Goal: Information Seeking & Learning: Learn about a topic

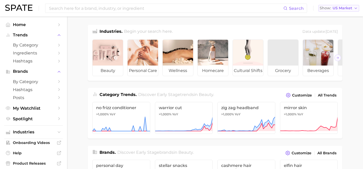
click at [342, 8] on span "US Market" at bounding box center [343, 8] width 20 height 3
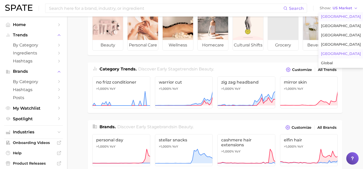
scroll to position [26, 0]
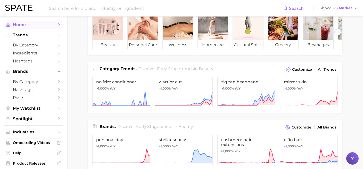
click at [27, 26] on span "Home" at bounding box center [33, 24] width 41 height 5
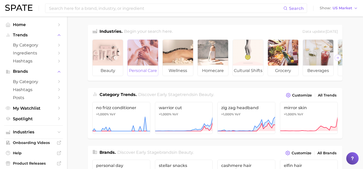
click at [135, 61] on div at bounding box center [143, 53] width 30 height 26
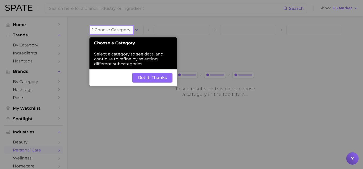
click at [147, 78] on button "Got It, Thanks" at bounding box center [152, 78] width 40 height 10
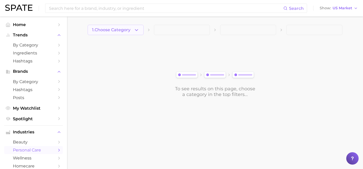
click at [136, 31] on icon "button" at bounding box center [136, 29] width 5 height 5
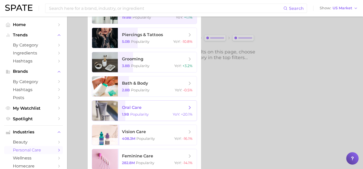
scroll to position [66, 0]
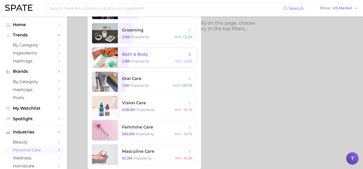
click at [190, 54] on icon at bounding box center [190, 55] width 6 height 6
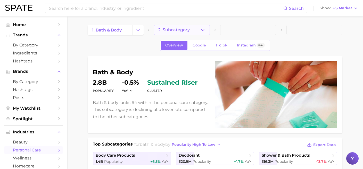
click at [199, 31] on button "2. Subcategory" at bounding box center [182, 30] width 56 height 10
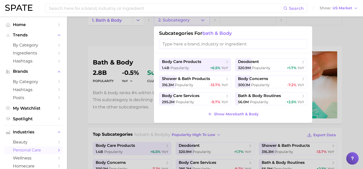
scroll to position [11, 0]
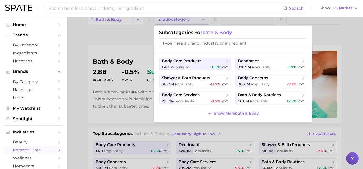
click at [233, 42] on input "search" at bounding box center [233, 43] width 148 height 10
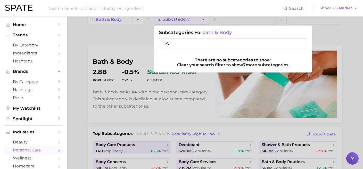
type input "H"
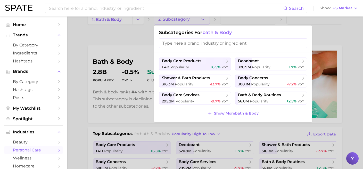
click at [130, 32] on div at bounding box center [181, 84] width 363 height 169
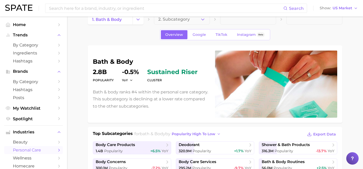
scroll to position [0, 0]
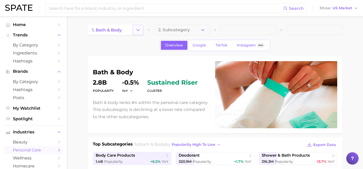
click at [138, 31] on icon "Change Category" at bounding box center [137, 29] width 5 height 5
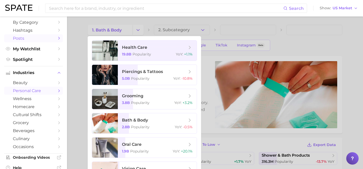
scroll to position [78, 0]
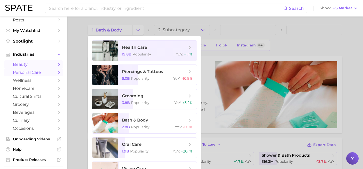
click at [40, 66] on span "beauty" at bounding box center [33, 64] width 41 height 5
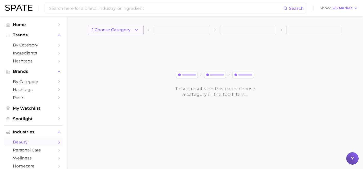
click at [127, 33] on button "1. Choose Category" at bounding box center [116, 30] width 56 height 10
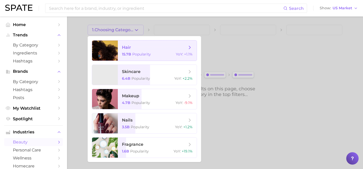
click at [146, 49] on span "hair" at bounding box center [154, 48] width 65 height 6
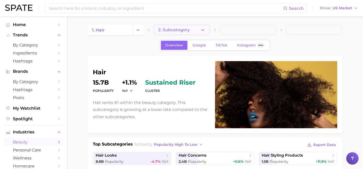
click at [194, 29] on button "2. Subcategory" at bounding box center [182, 30] width 56 height 10
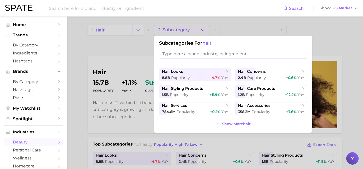
click at [231, 25] on div at bounding box center [181, 84] width 363 height 169
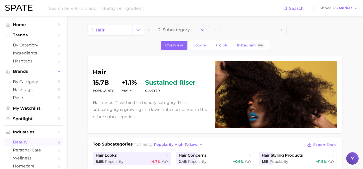
click at [228, 32] on span at bounding box center [248, 30] width 56 height 10
click at [201, 30] on icon "button" at bounding box center [202, 29] width 5 height 5
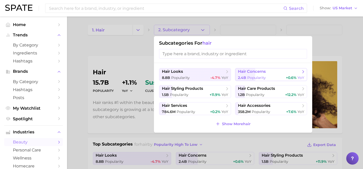
click at [266, 77] on div "2.4b Popularity +0.6% YoY" at bounding box center [271, 77] width 66 height 5
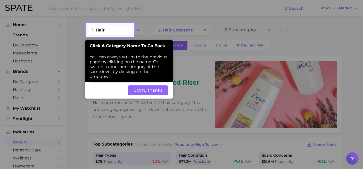
click at [144, 93] on button "Got It, Thanks" at bounding box center [148, 90] width 40 height 10
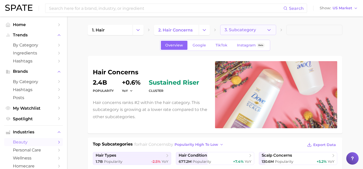
click at [240, 34] on button "3. Subcategory" at bounding box center [248, 30] width 56 height 10
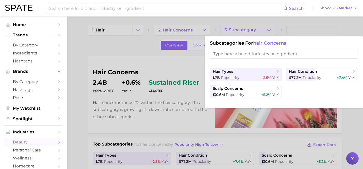
click at [283, 34] on div at bounding box center [181, 84] width 363 height 169
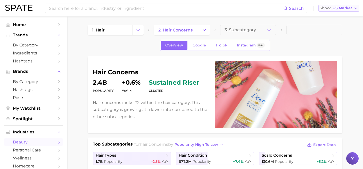
click at [338, 10] on span "US Market" at bounding box center [343, 8] width 20 height 3
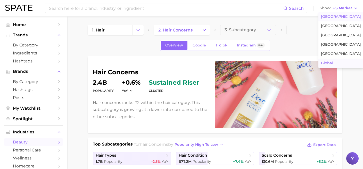
click at [325, 60] on button "Global" at bounding box center [340, 63] width 45 height 9
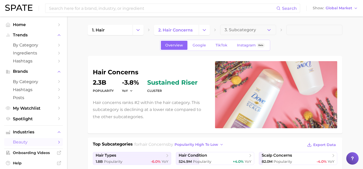
click at [44, 20] on nav "Home Trends by Category Ingredients Hashtags Brands by Category Hashtags Posts …" at bounding box center [33, 92] width 67 height 152
click at [44, 26] on span "Home" at bounding box center [33, 24] width 41 height 5
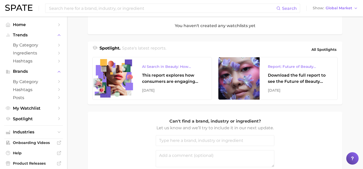
scroll to position [200, 0]
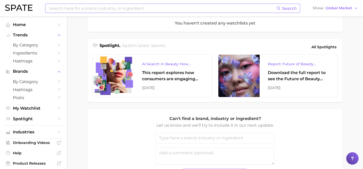
click at [152, 11] on input at bounding box center [162, 8] width 228 height 9
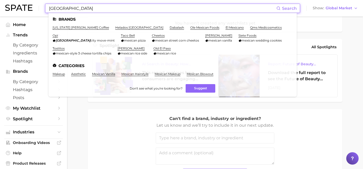
click at [90, 38] on em "[GEOGRAPHIC_DATA]" at bounding box center [73, 40] width 35 height 4
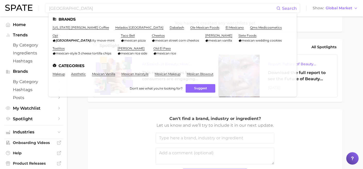
click at [158, 1] on div "MEXICO Search Brands [US_STATE] [PERSON_NAME] coffee helados [GEOGRAPHIC_DATA] …" at bounding box center [181, 8] width 353 height 16
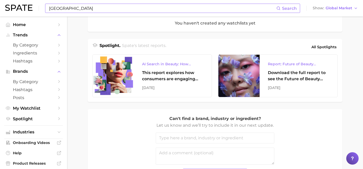
click at [156, 6] on input "[GEOGRAPHIC_DATA]" at bounding box center [162, 8] width 228 height 9
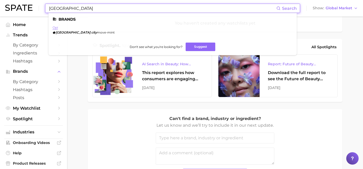
type input "[GEOGRAPHIC_DATA]"
click at [71, 8] on input "[GEOGRAPHIC_DATA]" at bounding box center [162, 8] width 228 height 9
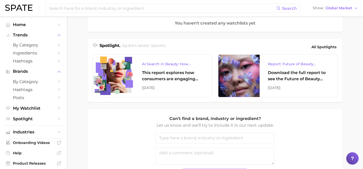
click at [81, 41] on main "Industries. Begin your search here. Data update: [DATE] beauty Category Trends …" at bounding box center [215, 14] width 296 height 395
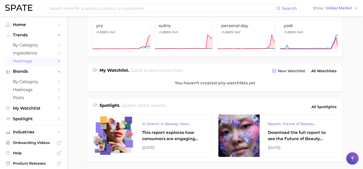
scroll to position [0, 0]
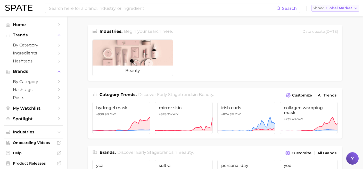
click at [339, 10] on span "Global Market" at bounding box center [339, 8] width 27 height 3
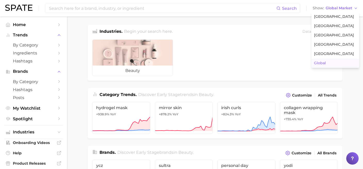
click at [253, 48] on ul "beauty" at bounding box center [215, 57] width 255 height 45
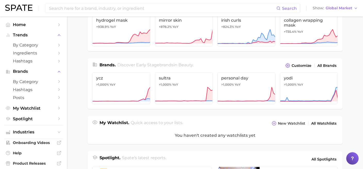
scroll to position [81, 0]
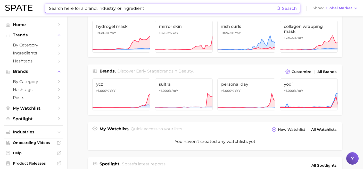
click at [143, 9] on input at bounding box center [162, 8] width 228 height 9
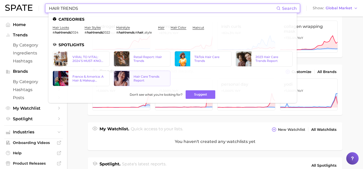
type input "HAIR TRENDS"
click at [148, 74] on link "Hair Care Trends Report" at bounding box center [142, 78] width 57 height 15
click at [201, 56] on div "TikTok Hair Care Trends" at bounding box center [210, 59] width 33 height 8
click at [100, 61] on div "VIRAL TO VITAL: 2024’S MUST-KNOW HAIR TRENDS ON TIKTOK" at bounding box center [88, 59] width 33 height 8
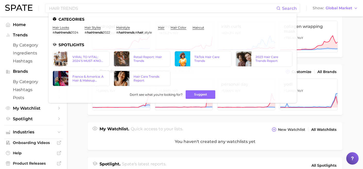
click at [352, 102] on main "Industries. Begin your search here. Data update: [DATE] beauty Category Trends …" at bounding box center [215, 132] width 296 height 395
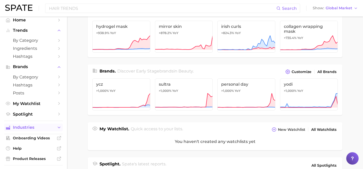
scroll to position [5, 0]
click at [43, 128] on span "Industries" at bounding box center [33, 127] width 41 height 5
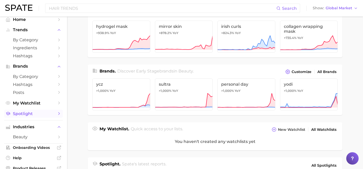
click at [45, 114] on span "Spotlight" at bounding box center [33, 113] width 41 height 5
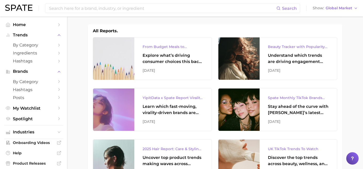
scroll to position [93, 0]
